Goal: Task Accomplishment & Management: Complete application form

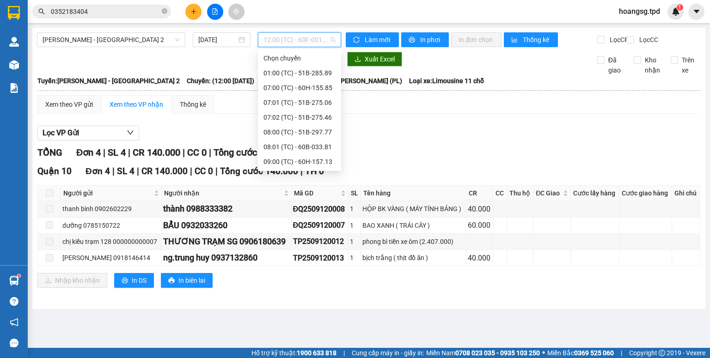
scroll to position [118, 0]
click at [280, 148] on div "14:00 (TC) - 51B-275.60" at bounding box center [299, 147] width 72 height 10
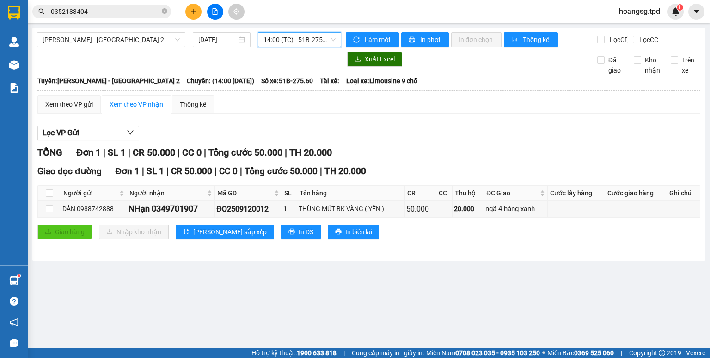
click at [327, 46] on span "14:00 (TC) - 51B-275.60" at bounding box center [299, 40] width 73 height 14
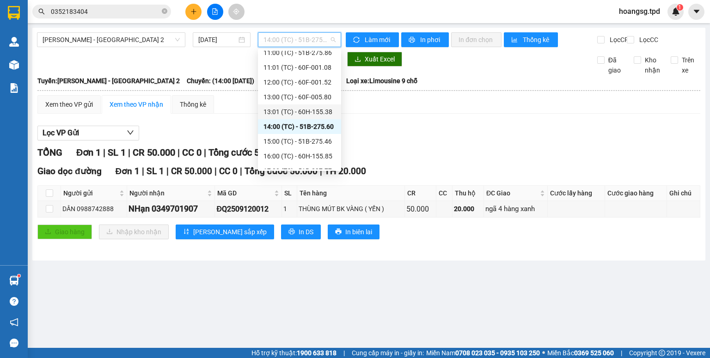
scroll to position [148, 0]
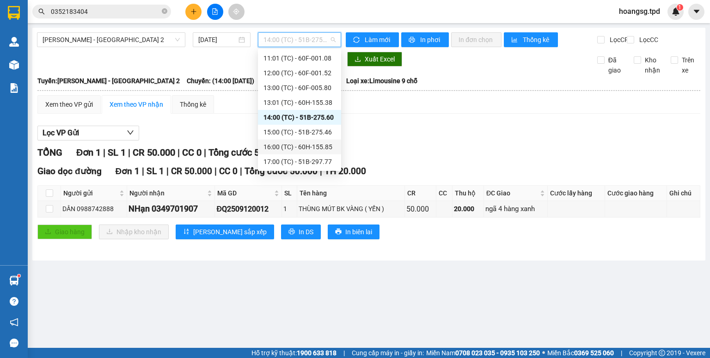
click at [303, 146] on div "16:00 (TC) - 60H-155.85" at bounding box center [299, 147] width 72 height 10
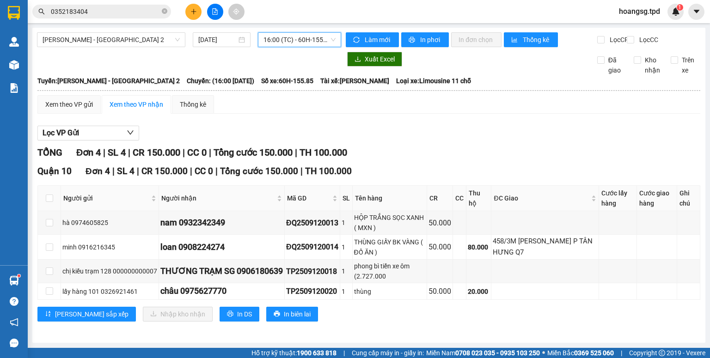
scroll to position [6, 0]
click at [307, 40] on span "16:00 (TC) - 60H-155.85" at bounding box center [299, 40] width 73 height 14
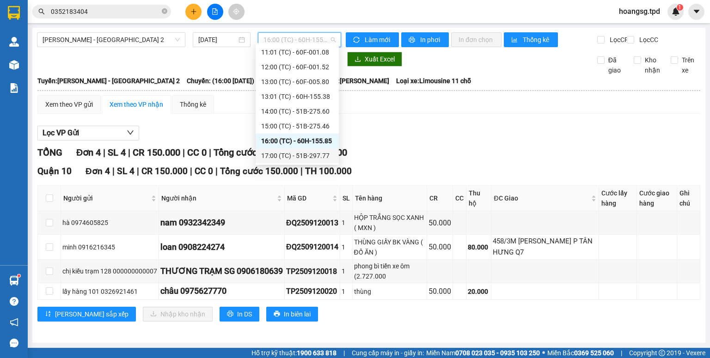
click at [314, 152] on div "17:00 (TC) - 51B-297.77" at bounding box center [297, 156] width 72 height 10
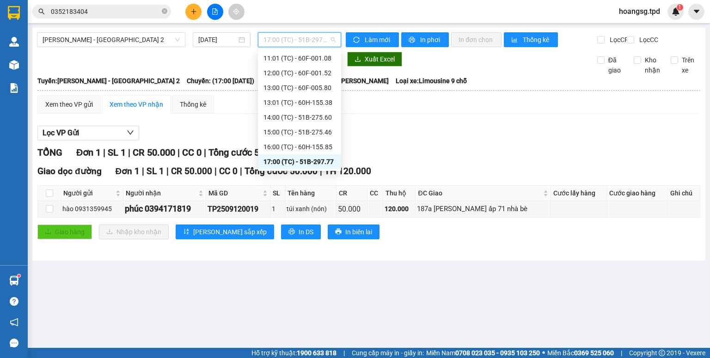
click at [324, 37] on span "17:00 (TC) - 51B-297.77" at bounding box center [299, 40] width 73 height 14
click at [311, 100] on div "13:01 (TC) - 60H-155.38" at bounding box center [299, 102] width 72 height 10
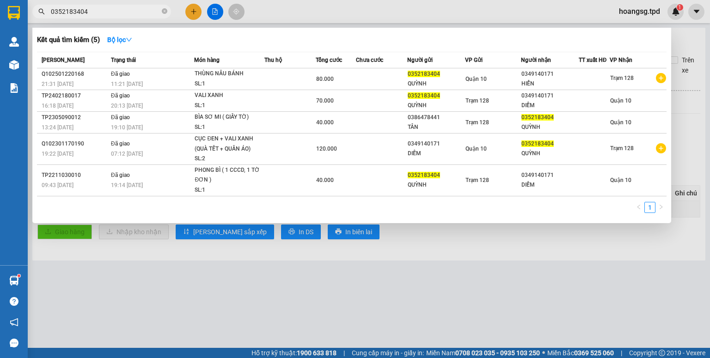
drag, startPoint x: 114, startPoint y: 22, endPoint x: 101, endPoint y: 23, distance: 12.5
click at [101, 20] on div "Kết quả tìm kiếm ( 5 ) Bộ lọc Mã ĐH Trạng thái Món hàng Thu hộ Tổng cước Chưa c…" at bounding box center [90, 12] width 180 height 16
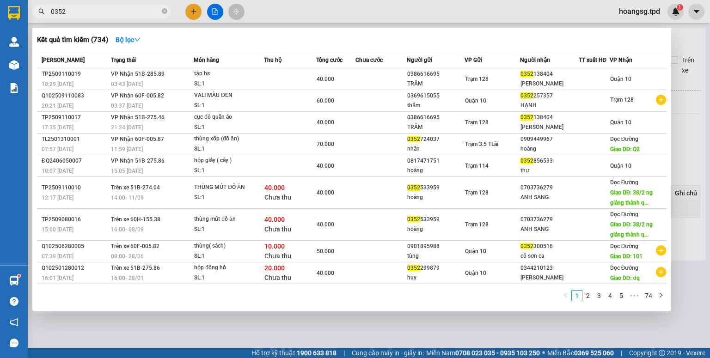
type input "0352"
click at [84, 13] on input "0352" at bounding box center [105, 11] width 109 height 10
click at [407, 65] on th "Người gửi" at bounding box center [435, 60] width 57 height 16
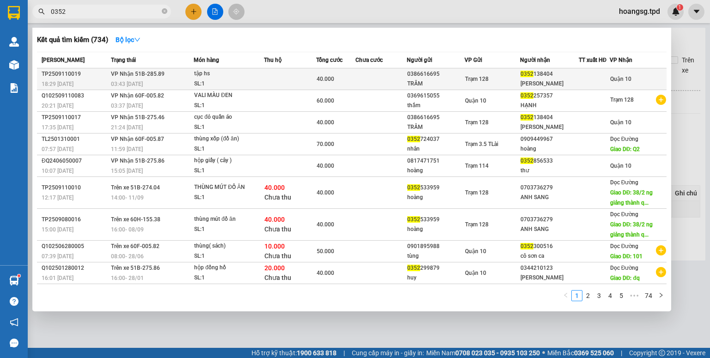
click at [409, 70] on div "0386616695" at bounding box center [435, 74] width 56 height 10
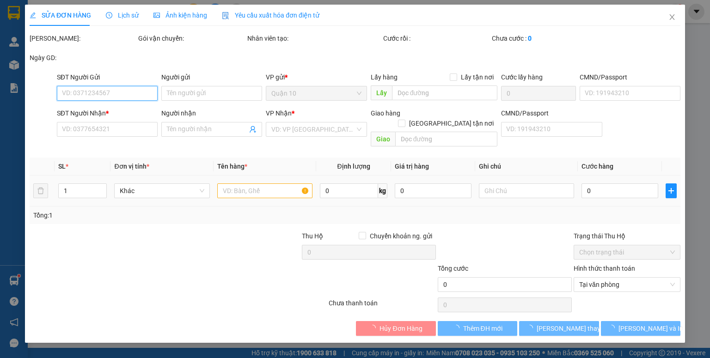
type input "0386616695"
type input "TRÂM"
type input "0352138404"
type input "[PERSON_NAME]"
type input "40.000"
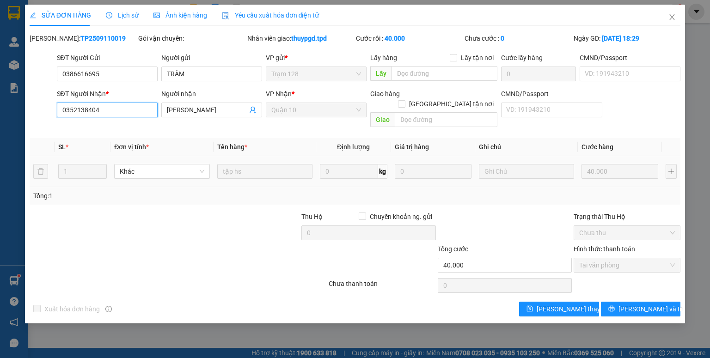
click at [84, 113] on input "0352138404" at bounding box center [107, 110] width 101 height 15
type input "0352183404"
click at [552, 304] on span "[PERSON_NAME] thay đổi" at bounding box center [573, 309] width 74 height 10
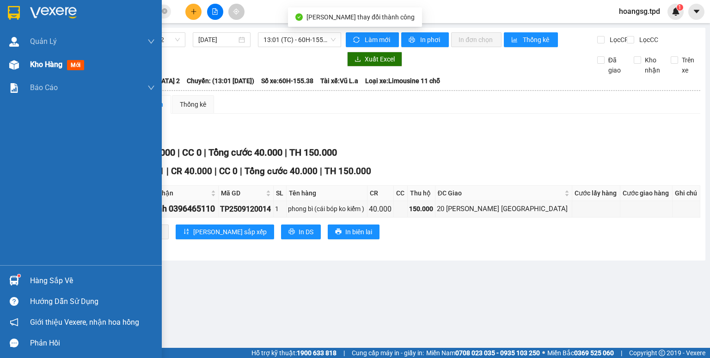
click at [59, 66] on span "Kho hàng" at bounding box center [46, 64] width 32 height 9
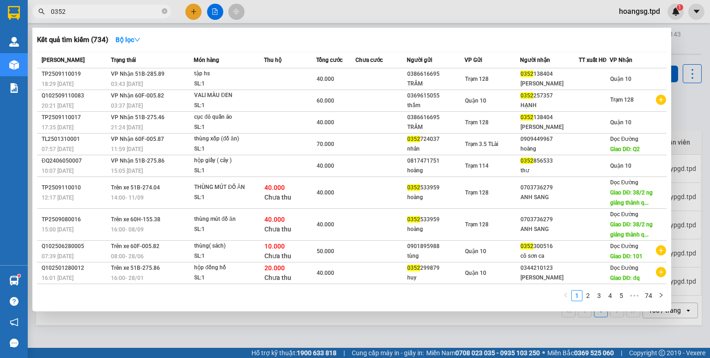
click at [91, 17] on span "0352" at bounding box center [101, 12] width 139 height 14
drag, startPoint x: 84, startPoint y: 13, endPoint x: 0, endPoint y: 28, distance: 85.3
click at [0, 28] on section "Kết quả tìm kiếm ( 734 ) Bộ lọc Mã ĐH Trạng thái Món hàng Thu hộ Tổng cước Chưa…" at bounding box center [355, 179] width 710 height 358
type input "0352183"
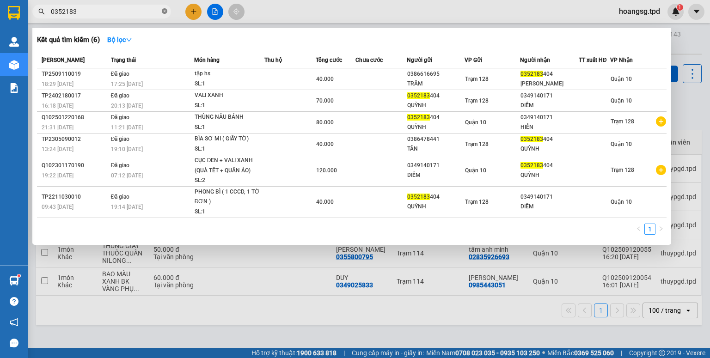
click at [164, 7] on span at bounding box center [165, 11] width 6 height 9
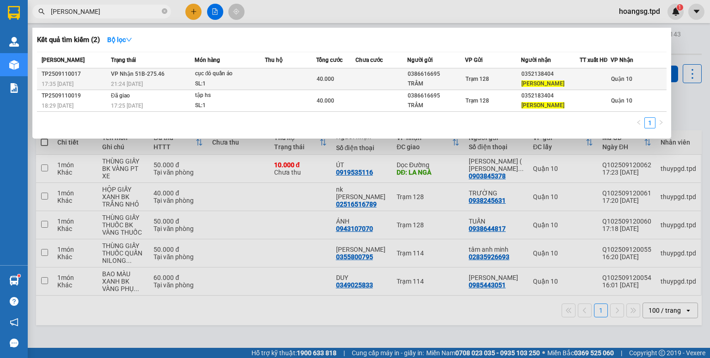
type input "[PERSON_NAME]"
click at [517, 82] on div "Trạm 128" at bounding box center [492, 79] width 55 height 10
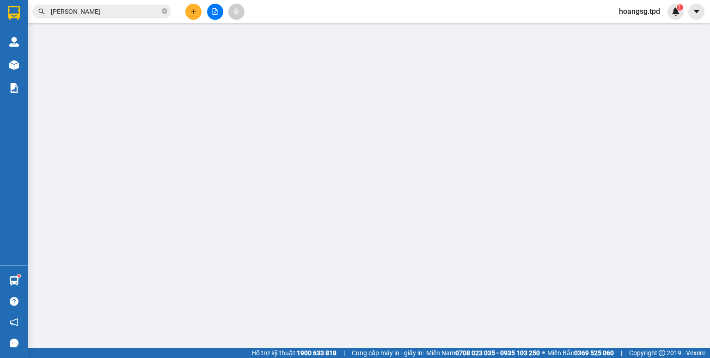
type input "0386616695"
type input "TRÂM"
type input "0352138404"
type input "[PERSON_NAME]"
type input "40.000"
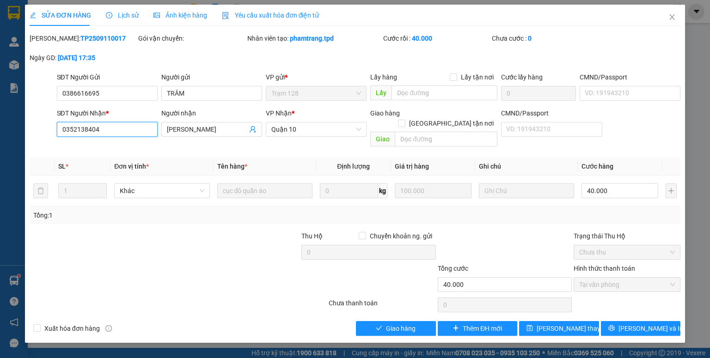
click at [85, 128] on input "0352138404" at bounding box center [107, 129] width 101 height 15
click at [420, 323] on span "[PERSON_NAME] và Giao hàng" at bounding box center [417, 328] width 89 height 10
click at [90, 126] on input "0352183.404" at bounding box center [107, 129] width 101 height 15
click at [87, 128] on input "0352183.404" at bounding box center [107, 129] width 101 height 15
type input "0352183404"
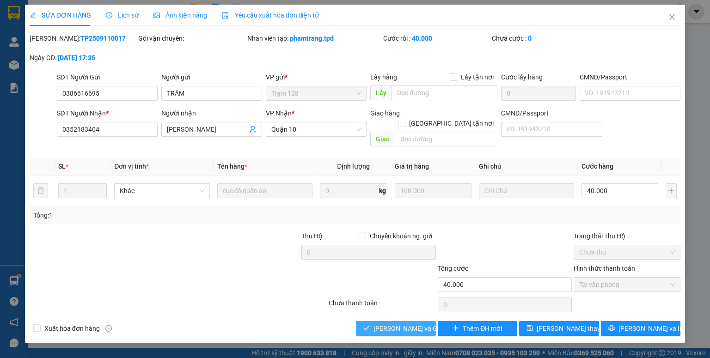
drag, startPoint x: 407, startPoint y: 312, endPoint x: 405, endPoint y: 307, distance: 6.0
click at [408, 321] on button "[PERSON_NAME] và Giao hàng" at bounding box center [396, 328] width 80 height 15
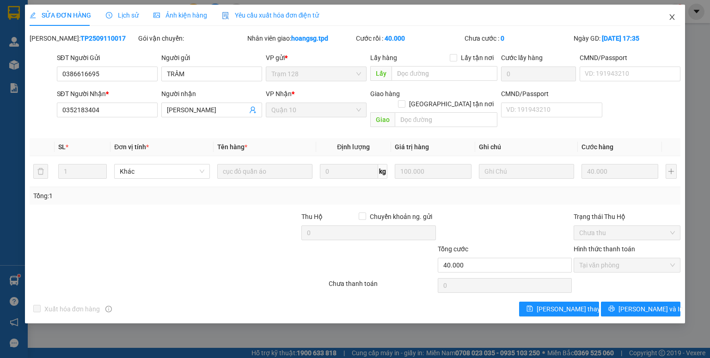
click at [671, 15] on icon "close" at bounding box center [671, 16] width 7 height 7
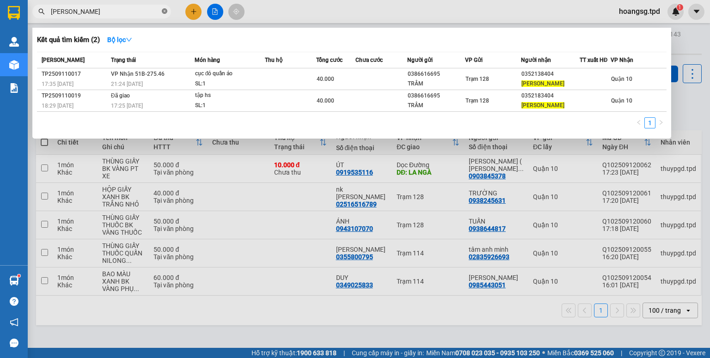
click at [166, 10] on icon "close-circle" at bounding box center [165, 11] width 6 height 6
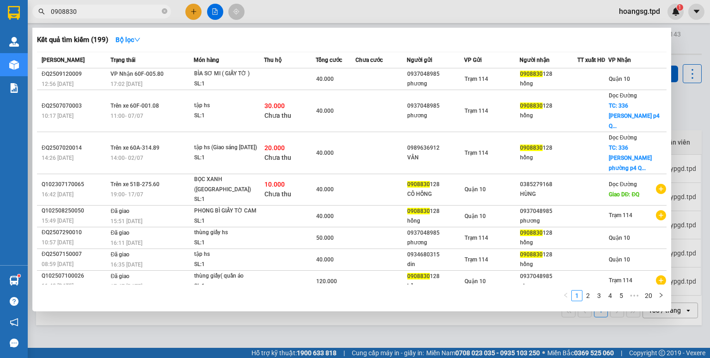
drag, startPoint x: 135, startPoint y: 12, endPoint x: 0, endPoint y: 63, distance: 144.0
click at [0, 62] on section "Kết quả tìm kiếm ( 199 ) Bộ lọc Mã ĐH Trạng thái Món hàng Thu hộ Tổng cước Chưa…" at bounding box center [355, 179] width 710 height 358
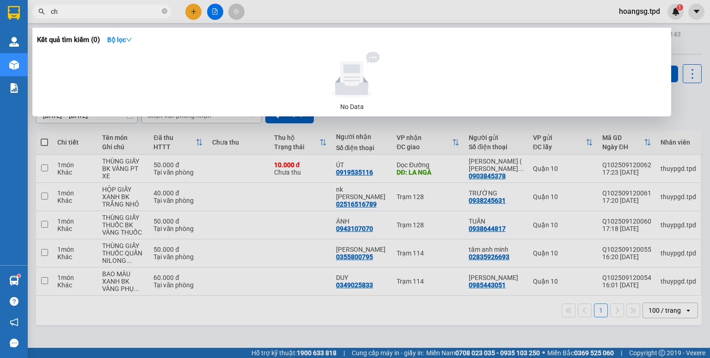
type input "c"
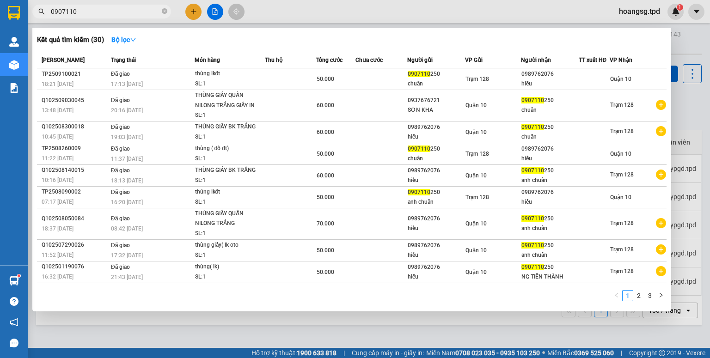
type input "0907110"
click at [149, 324] on div at bounding box center [355, 179] width 710 height 358
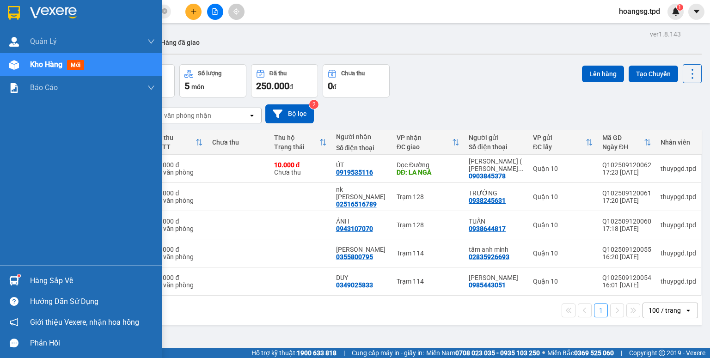
click at [40, 284] on div "Hàng sắp về" at bounding box center [92, 281] width 125 height 14
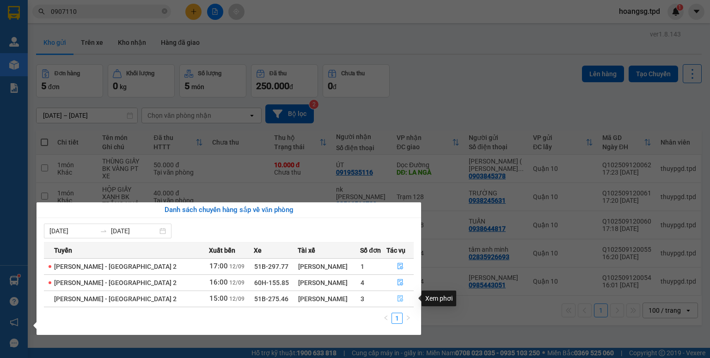
click at [393, 298] on button "button" at bounding box center [400, 299] width 27 height 15
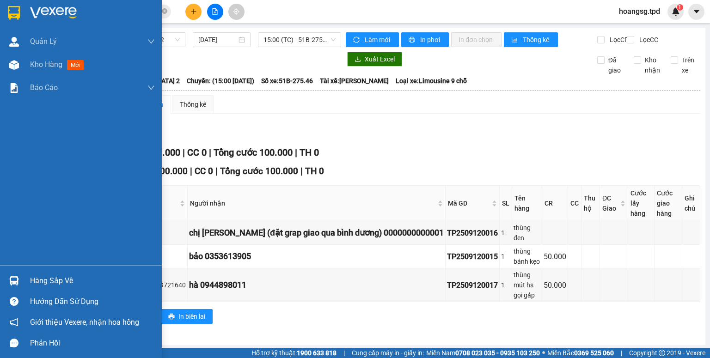
click at [35, 277] on div "Hàng sắp về" at bounding box center [92, 281] width 125 height 14
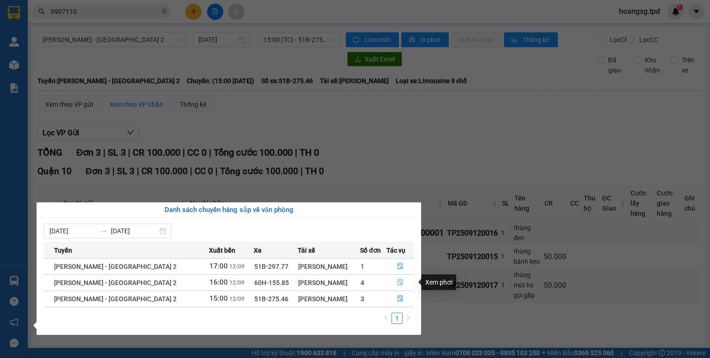
click at [390, 283] on button "button" at bounding box center [400, 282] width 27 height 15
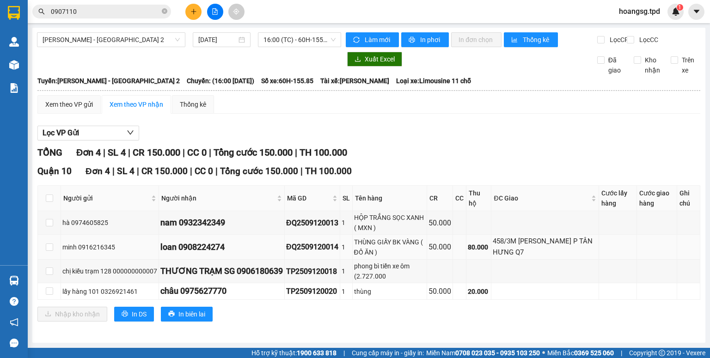
scroll to position [6, 0]
click at [196, 13] on icon "plus" at bounding box center [193, 11] width 6 height 6
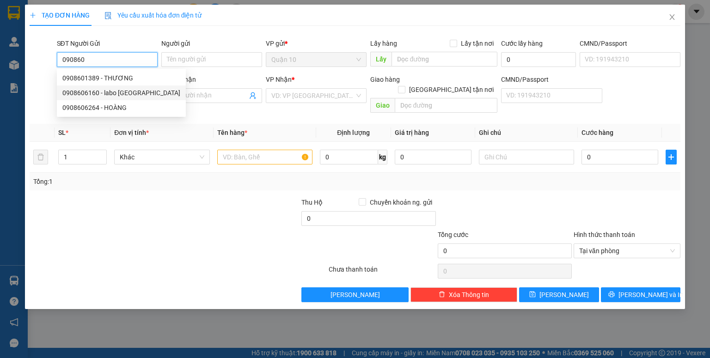
type input "0908606160"
type input "labo [GEOGRAPHIC_DATA]"
type input "079069004586"
type input "0932628716"
type input "NK 27"
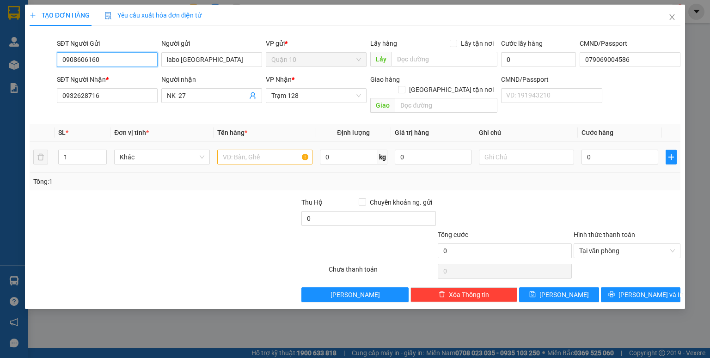
type input "0908606160"
click at [235, 150] on input "text" at bounding box center [264, 157] width 95 height 15
type input "hộp giấy (nk"
click at [596, 153] on input "0" at bounding box center [619, 157] width 77 height 15
type input "4"
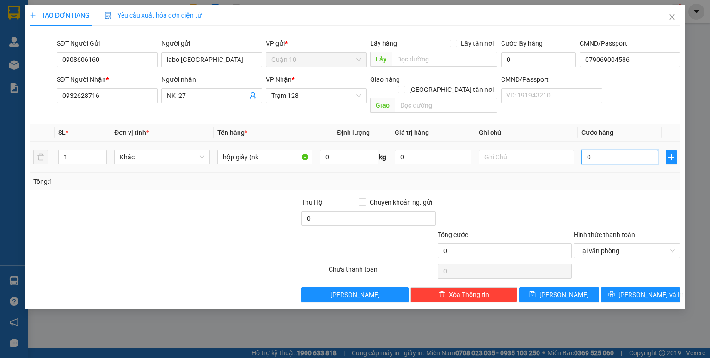
type input "4"
type input "40"
type input "40.000"
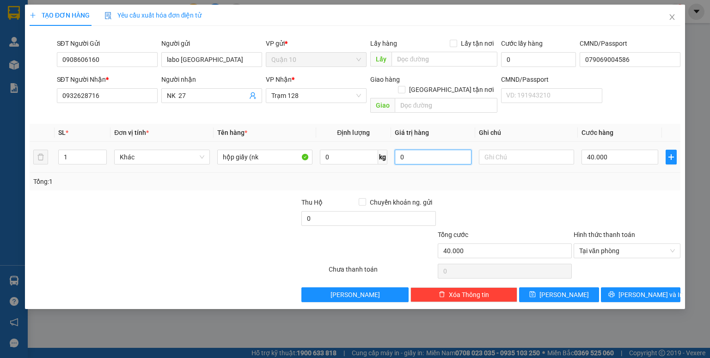
click at [432, 150] on input "0" at bounding box center [433, 157] width 77 height 15
type input "1.000.000"
click at [489, 197] on div at bounding box center [505, 213] width 136 height 32
click at [636, 290] on span "[PERSON_NAME] và In" at bounding box center [650, 295] width 65 height 10
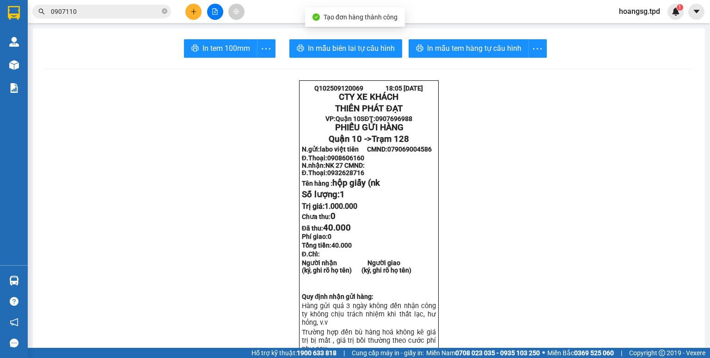
click at [200, 9] on button at bounding box center [193, 12] width 16 height 16
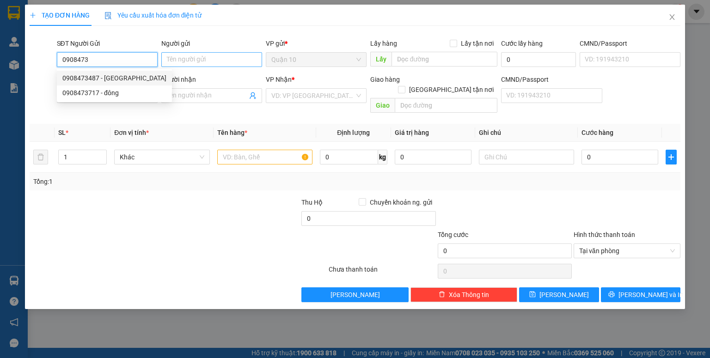
type input "0908473487"
type input "[PERSON_NAME]"
type input "079082012163"
type input "0355800795"
type input "[PERSON_NAME]"
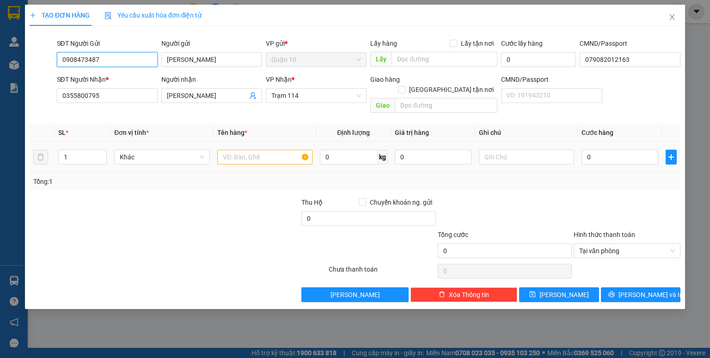
type input "0908473487"
click at [246, 150] on input "text" at bounding box center [264, 157] width 95 height 15
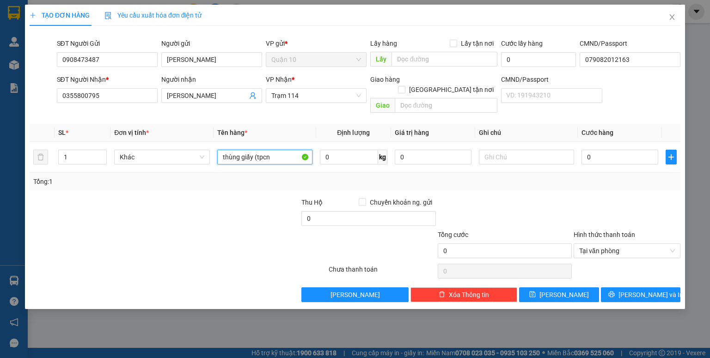
type input "thùng giấy (tpcn"
type input "3.000.000"
type input "7"
type input "70"
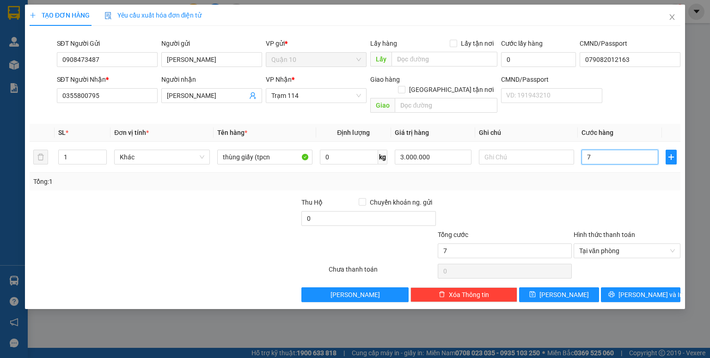
type input "70"
type input "70.000"
click at [608, 287] on button "[PERSON_NAME] và In" at bounding box center [641, 294] width 80 height 15
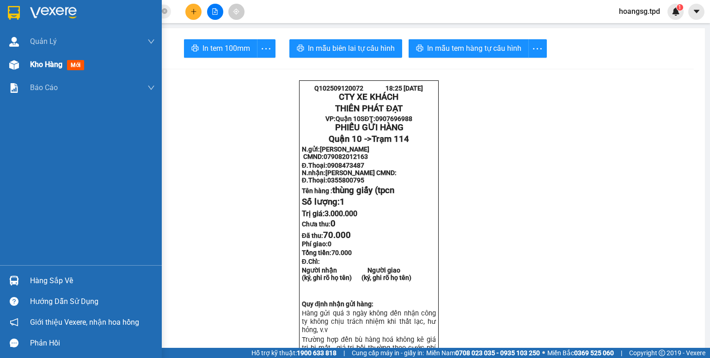
click at [28, 66] on div "Kho hàng mới" at bounding box center [81, 64] width 162 height 23
